Goal: Information Seeking & Learning: Learn about a topic

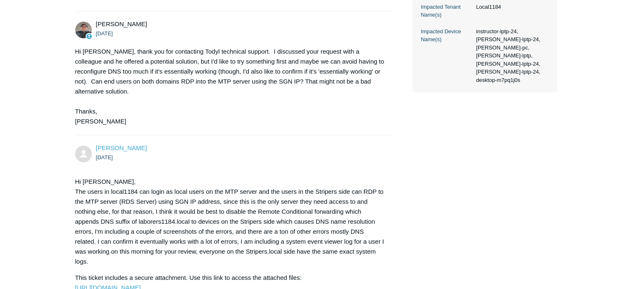
scroll to position [282, 0]
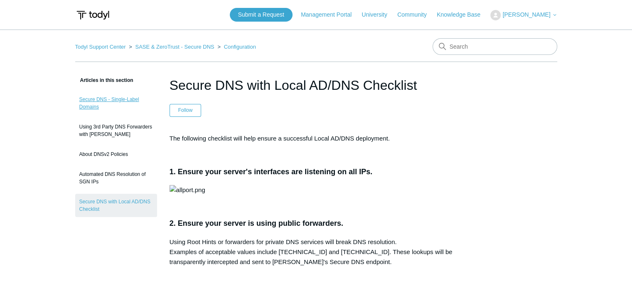
click at [130, 93] on link "Secure DNS - Single-Label Domains" at bounding box center [116, 102] width 82 height 23
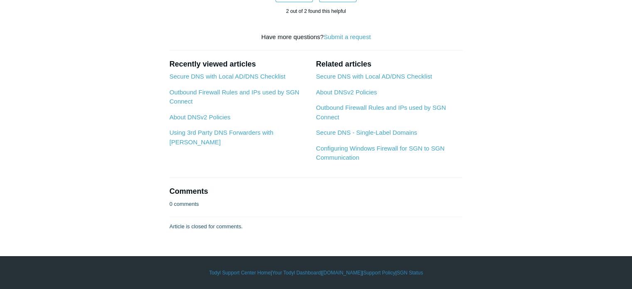
scroll to position [567, 0]
click at [242, 80] on link "Secure DNS with Local AD/DNS Checklist" at bounding box center [228, 76] width 116 height 7
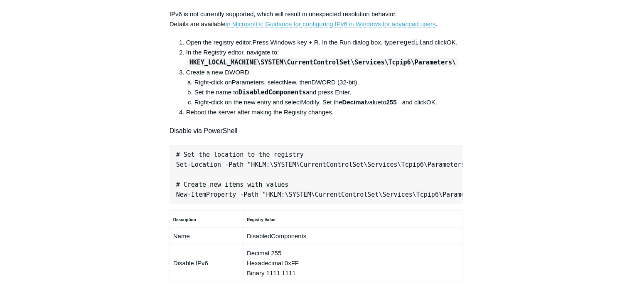
scroll to position [432, 0]
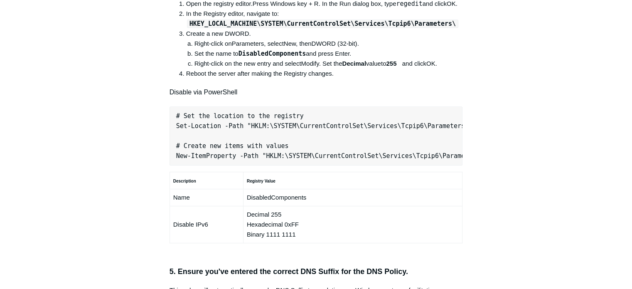
scroll to position [484, 0]
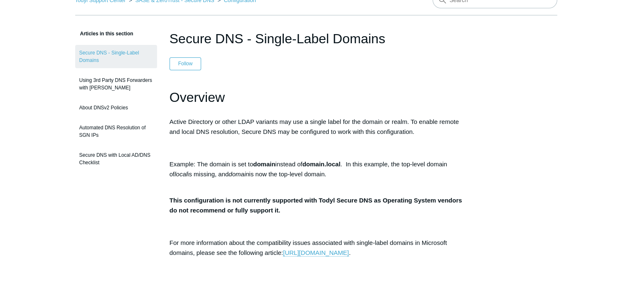
scroll to position [47, 0]
click at [132, 81] on link "Using 3rd Party DNS Forwarders with [PERSON_NAME]" at bounding box center [116, 83] width 82 height 23
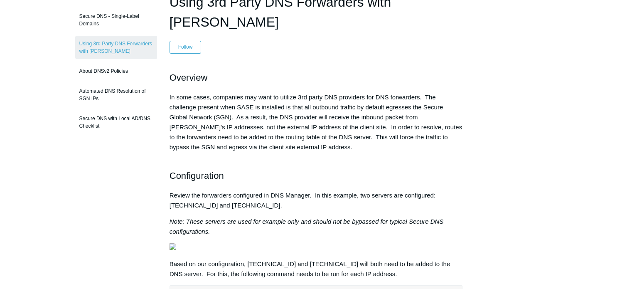
scroll to position [83, 0]
click at [109, 74] on link "About DNSv2 Policies" at bounding box center [116, 71] width 82 height 16
